Goal: Information Seeking & Learning: Find specific fact

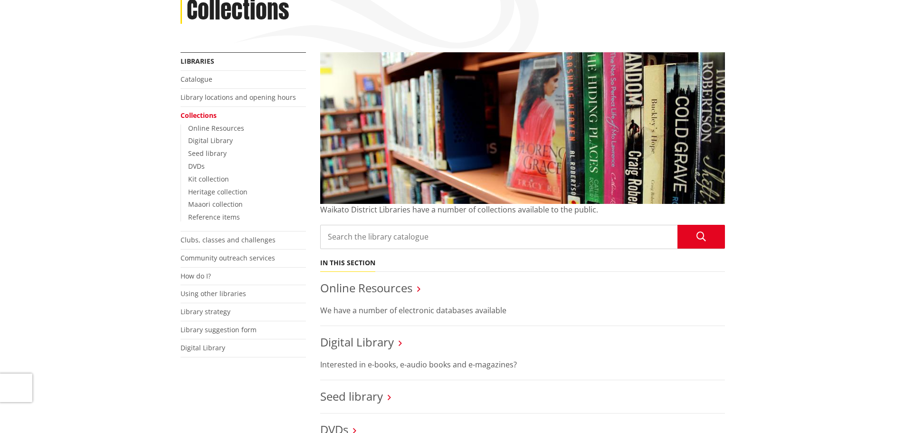
scroll to position [142, 0]
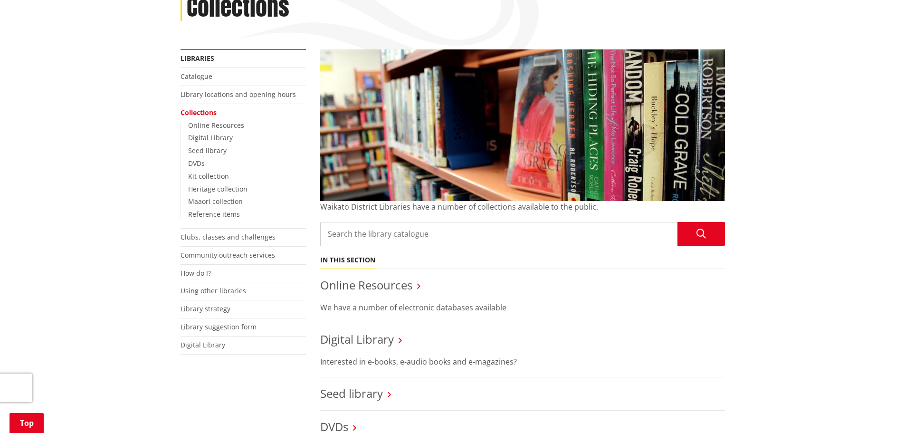
click at [377, 235] on input "Search the library catalogue" at bounding box center [522, 234] width 405 height 24
paste input "The Edible Backyard"
type input "The Edible Backyard"
click at [700, 231] on icon "button" at bounding box center [700, 233] width 9 height 9
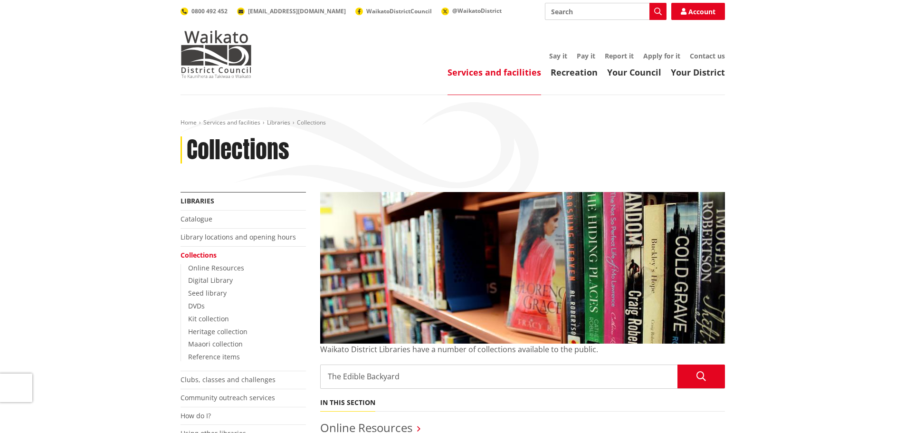
scroll to position [142, 0]
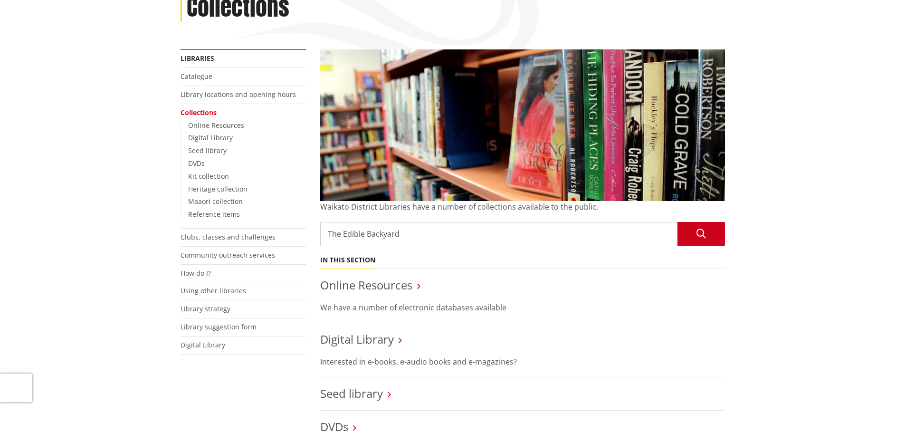
click at [691, 227] on button "Search the library catalogue" at bounding box center [700, 234] width 47 height 24
